Goal: Task Accomplishment & Management: Use online tool/utility

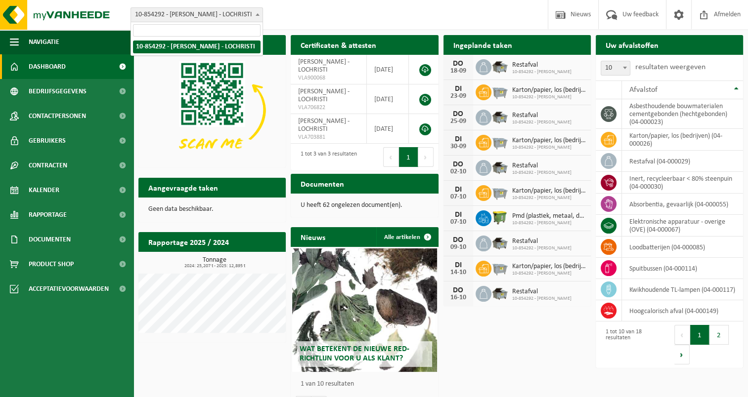
click at [256, 16] on span at bounding box center [258, 14] width 10 height 13
click at [217, 11] on span "10-854292 - [PERSON_NAME] - LOCHRISTI" at bounding box center [196, 15] width 131 height 14
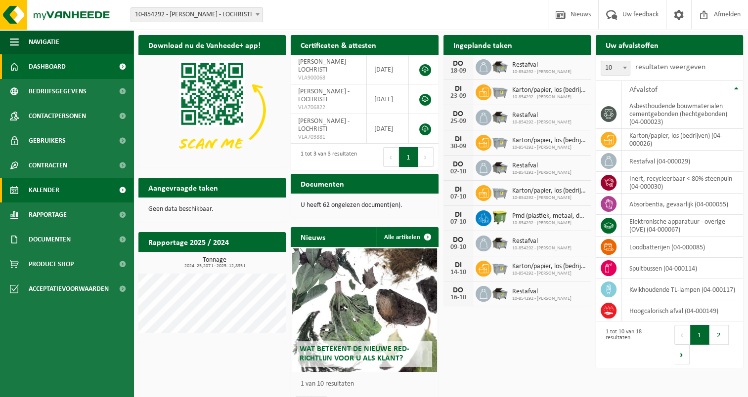
click at [68, 190] on link "Kalender" at bounding box center [66, 190] width 133 height 25
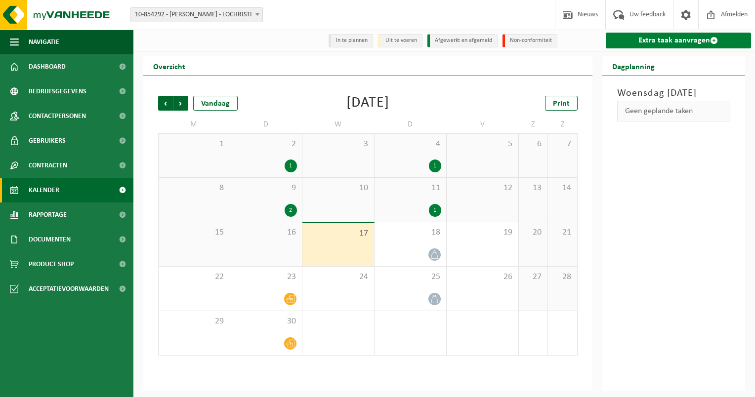
click at [707, 44] on link "Extra taak aanvragen" at bounding box center [679, 41] width 146 height 16
